Goal: Task Accomplishment & Management: Manage account settings

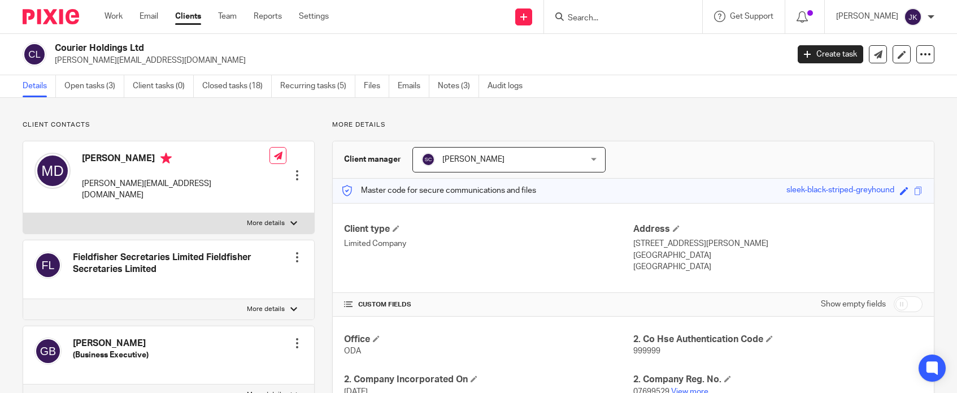
click at [609, 14] on input "Search" at bounding box center [618, 19] width 102 height 10
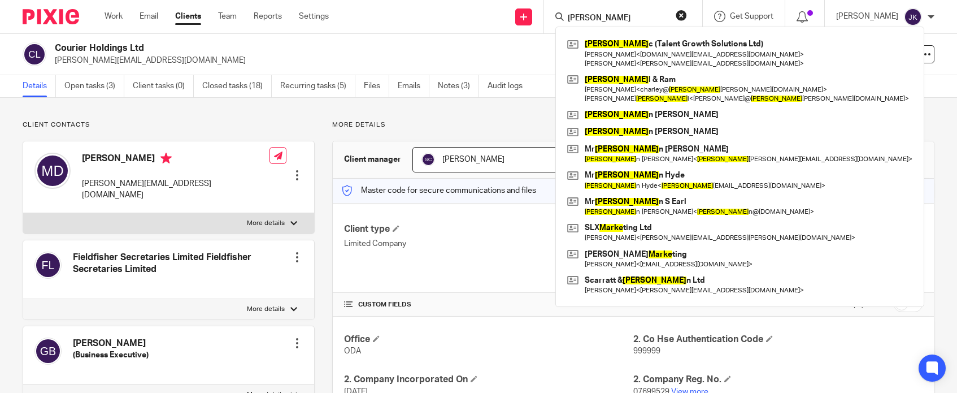
type input "marte"
click at [445, 120] on p "More details" at bounding box center [633, 124] width 602 height 9
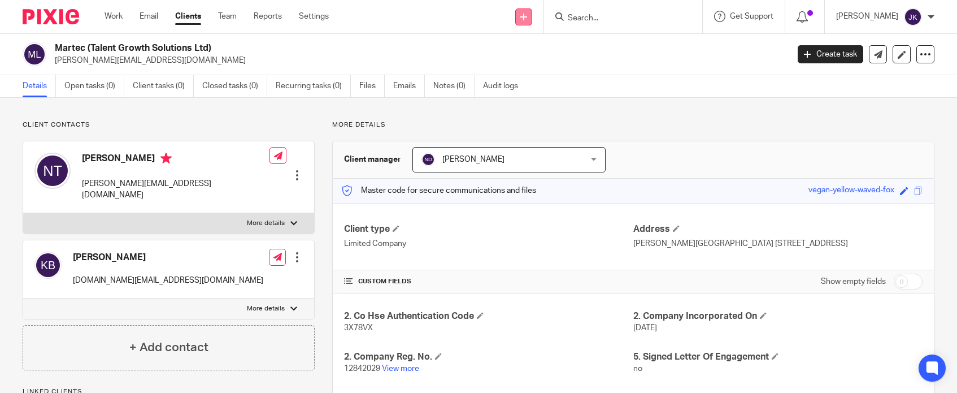
click at [520, 17] on icon at bounding box center [523, 17] width 7 height 7
click at [520, 16] on icon at bounding box center [523, 17] width 7 height 7
click at [502, 84] on link "Add client" at bounding box center [511, 86] width 70 height 16
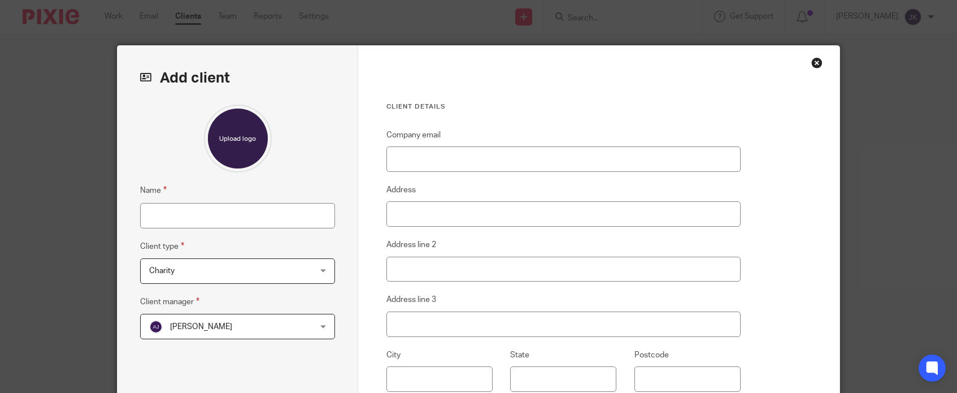
click at [73, 22] on div "Add client Name Client type Charity Charity Charity Director Limited Company Pa…" at bounding box center [478, 196] width 957 height 393
click at [219, 27] on div "Add client Name Client type Charity Charity Charity Director Limited Company Pa…" at bounding box center [478, 196] width 957 height 393
click at [811, 62] on div "Close this dialog window" at bounding box center [816, 62] width 11 height 11
click at [813, 62] on div "Close this dialog window" at bounding box center [816, 62] width 11 height 11
click at [814, 65] on div "Close this dialog window" at bounding box center [816, 62] width 11 height 11
